Goal: Navigation & Orientation: Find specific page/section

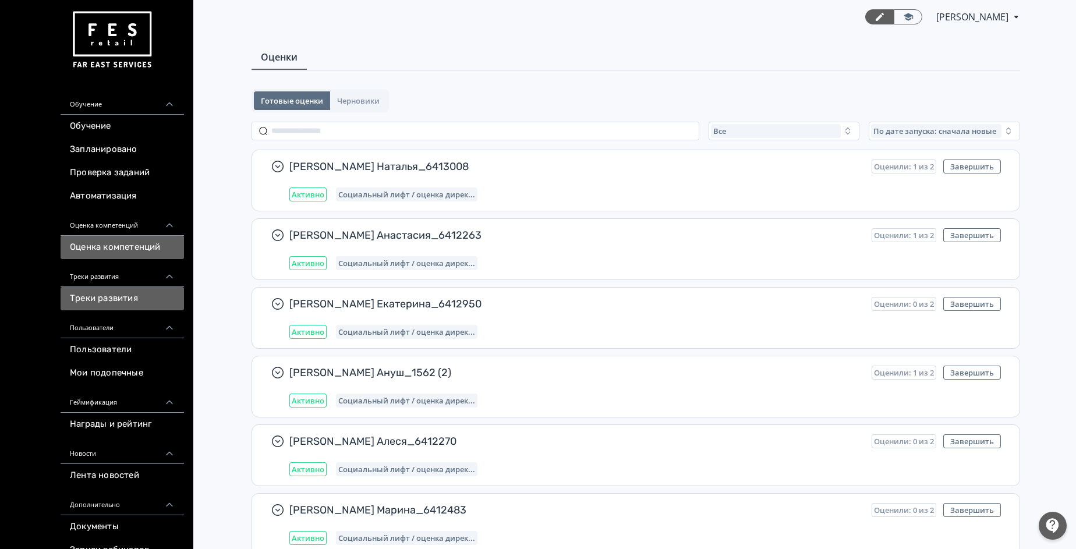
click at [123, 304] on link "Треки развития" at bounding box center [122, 298] width 123 height 23
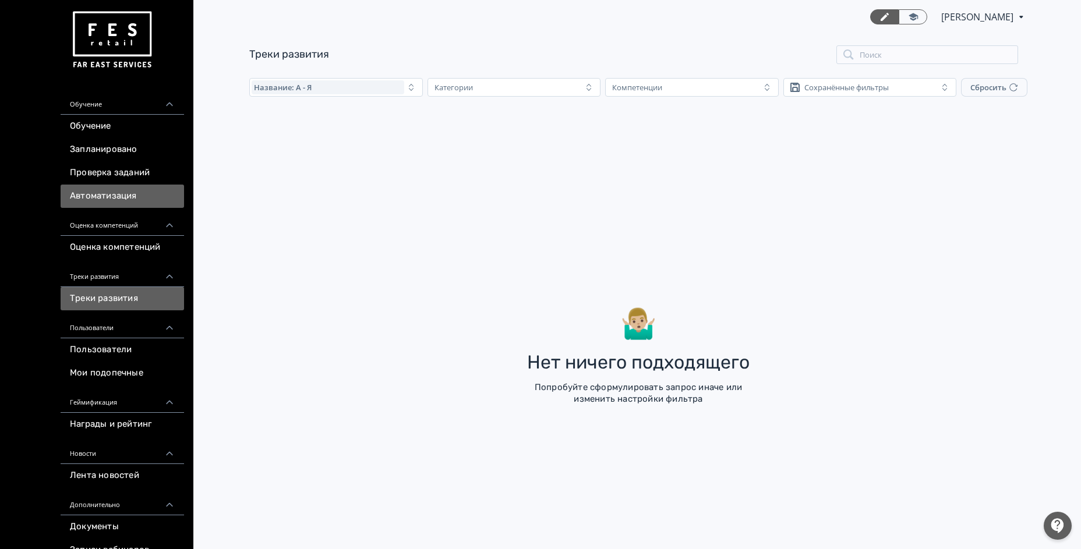
click at [127, 192] on link "Автоматизация" at bounding box center [122, 196] width 123 height 23
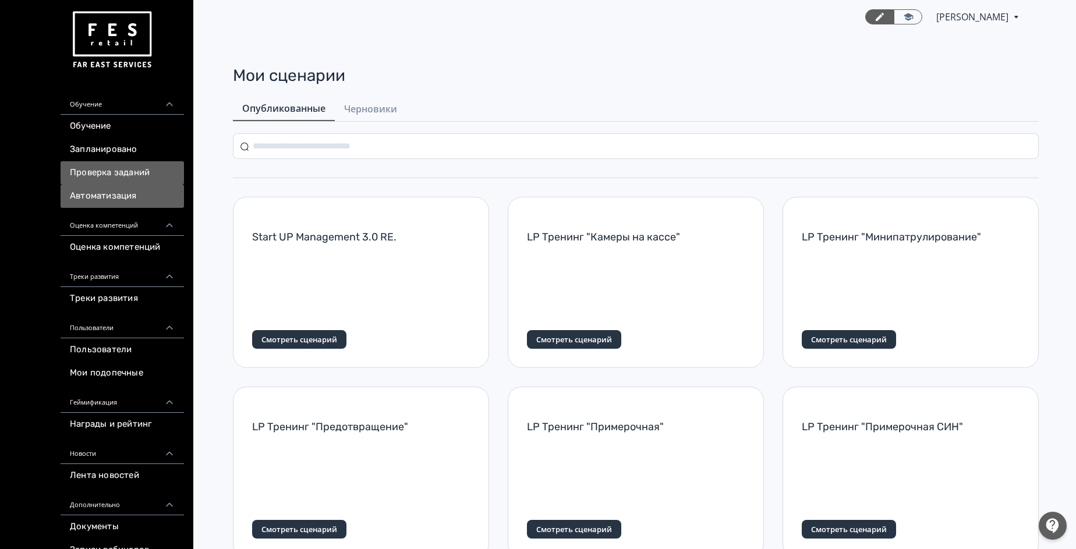
click at [140, 167] on link "Проверка заданий" at bounding box center [122, 172] width 123 height 23
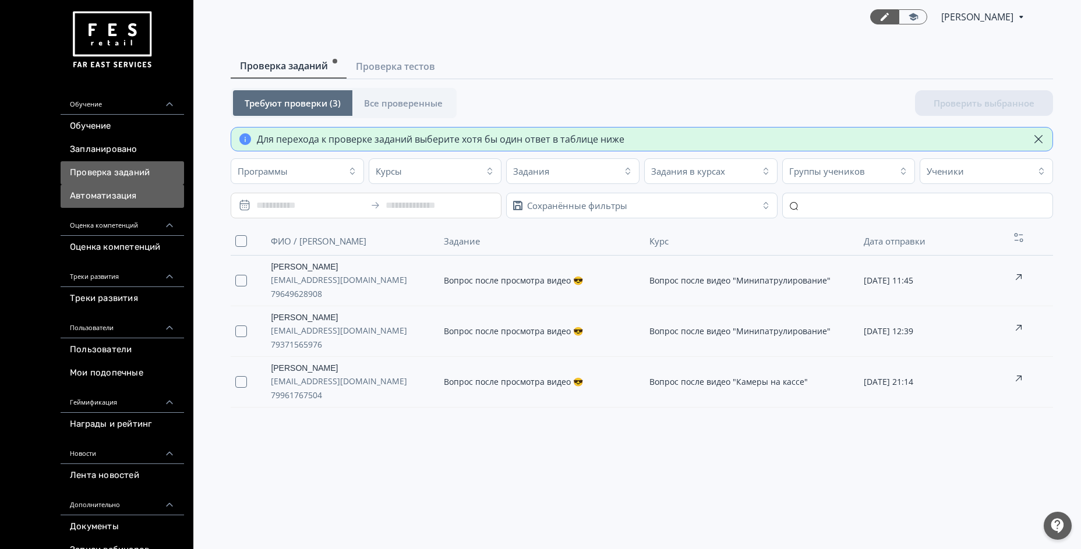
click at [140, 195] on link "Автоматизация" at bounding box center [122, 196] width 123 height 23
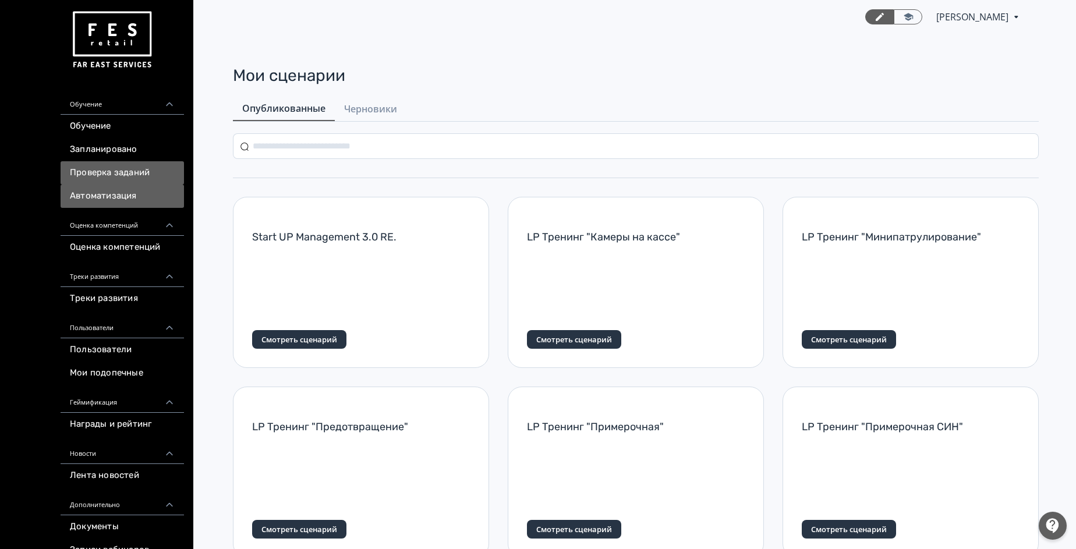
click at [112, 174] on link "Проверка заданий" at bounding box center [122, 172] width 123 height 23
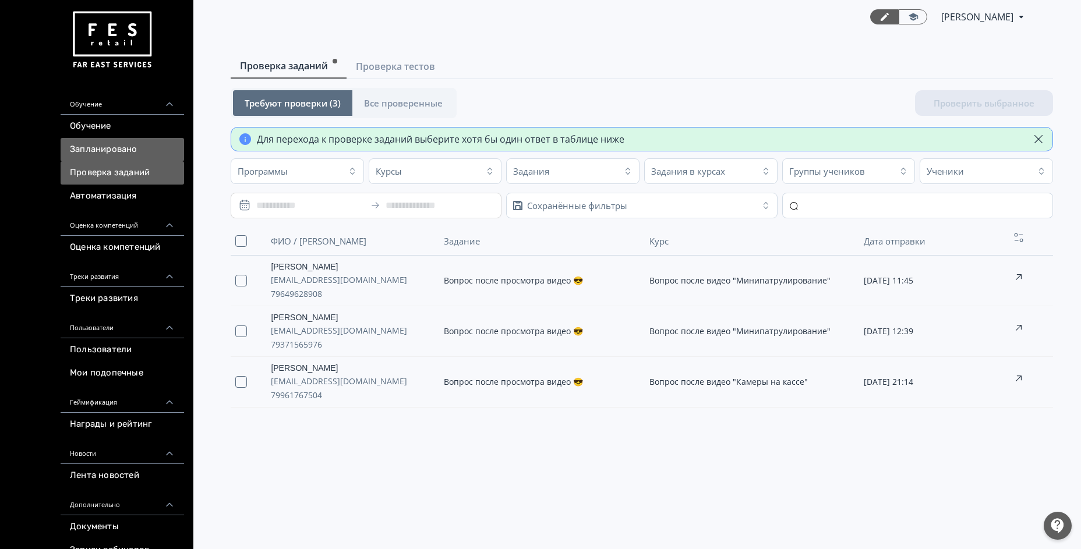
click at [110, 146] on link "Запланировано" at bounding box center [122, 149] width 123 height 23
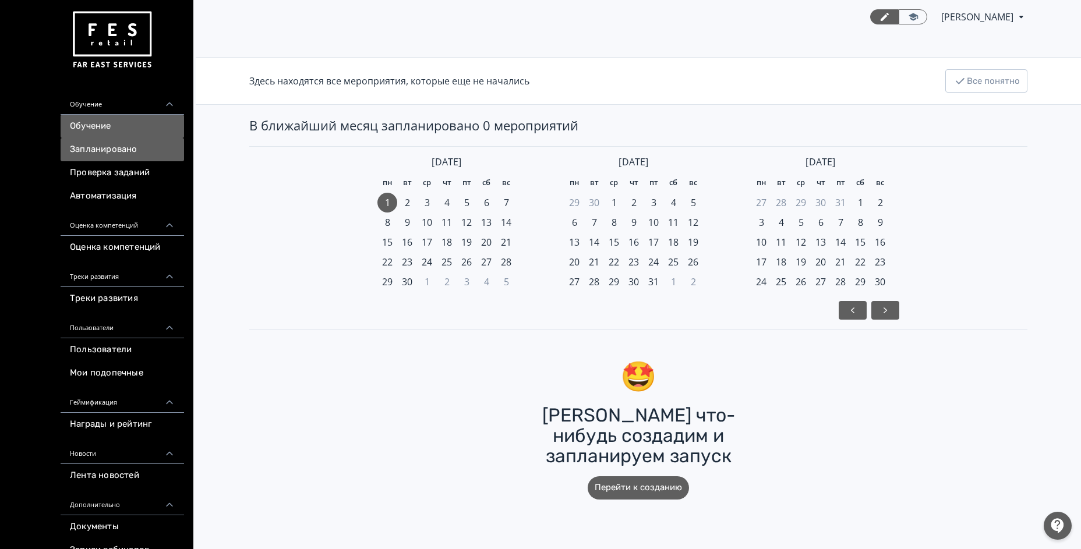
click at [119, 119] on link "Обучение" at bounding box center [122, 126] width 123 height 23
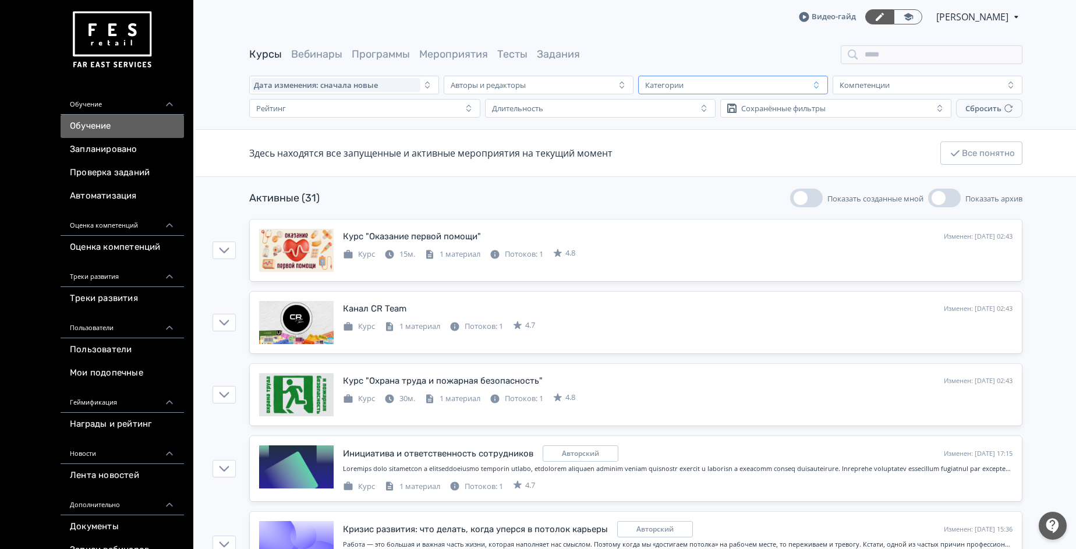
click at [747, 83] on div "Категории" at bounding box center [724, 85] width 169 height 14
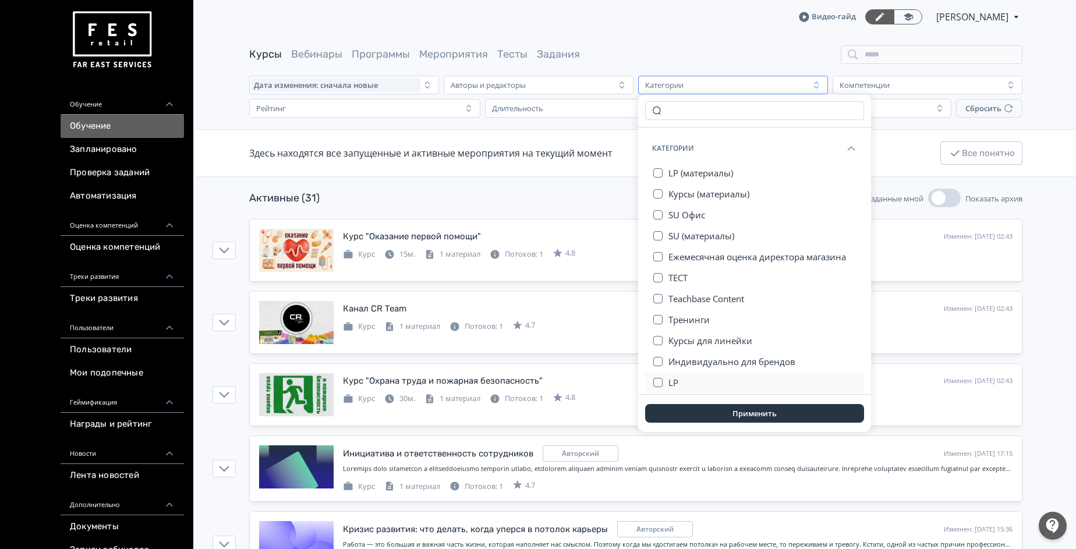
click at [678, 384] on button "LP" at bounding box center [762, 382] width 189 height 21
click at [701, 411] on button "Применить" at bounding box center [754, 413] width 219 height 19
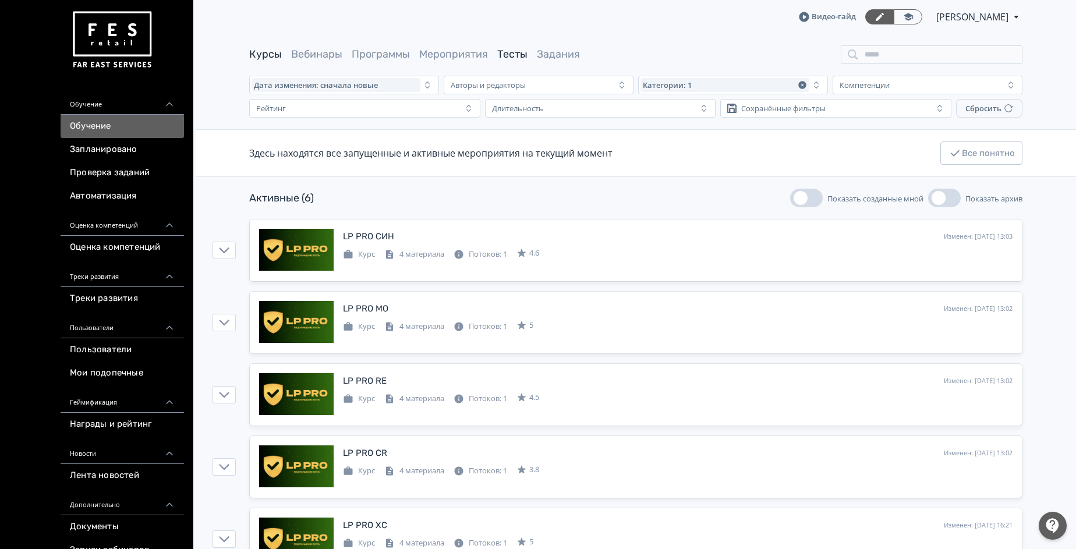
click at [521, 57] on link "Тесты" at bounding box center [512, 54] width 30 height 13
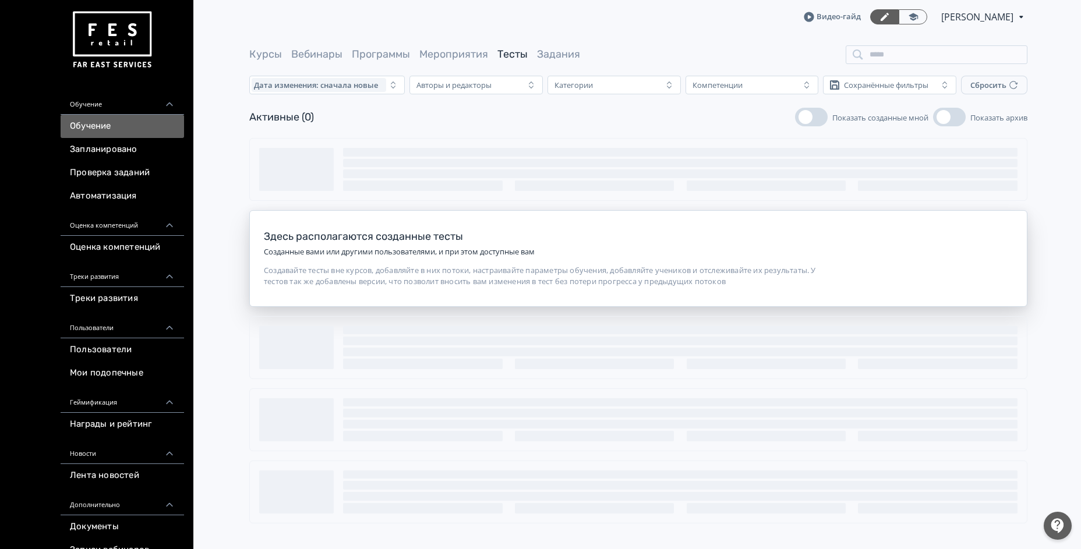
click at [501, 145] on div "Здесь располагаются созданные тесты Созданные вами или другими пользователями, …" at bounding box center [638, 330] width 778 height 385
click at [454, 60] on link "Мероприятия" at bounding box center [453, 54] width 69 height 13
